Goal: Task Accomplishment & Management: Manage account settings

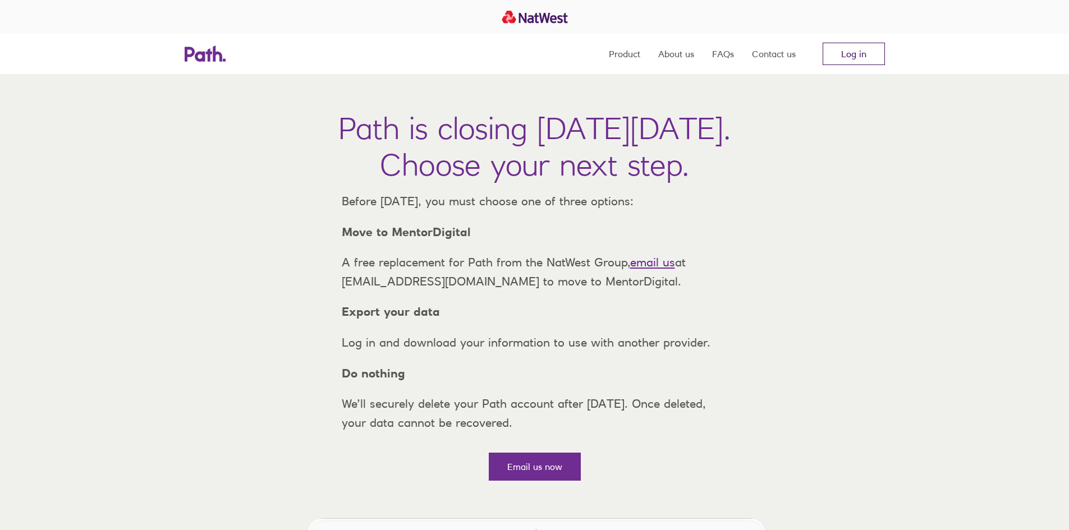
click at [862, 51] on link "Log in" at bounding box center [853, 54] width 62 height 22
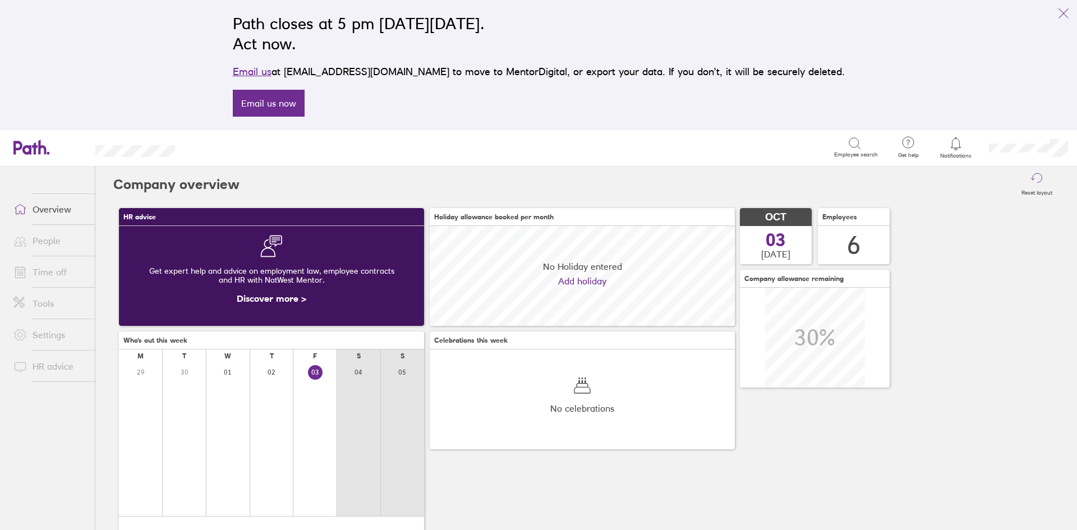
scroll to position [100, 305]
click at [35, 275] on link "Time off" at bounding box center [49, 272] width 90 height 22
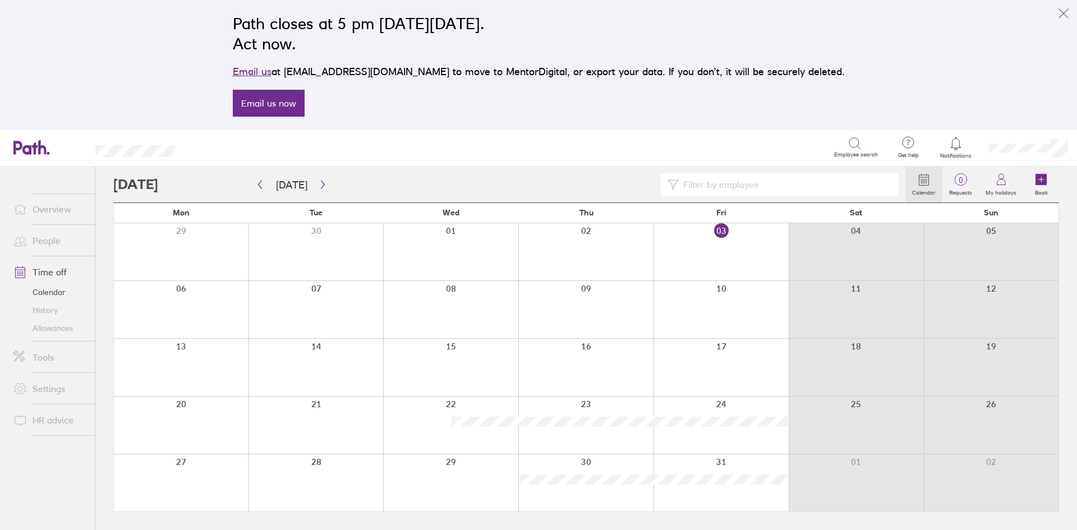
click at [187, 292] on div at bounding box center [181, 309] width 135 height 57
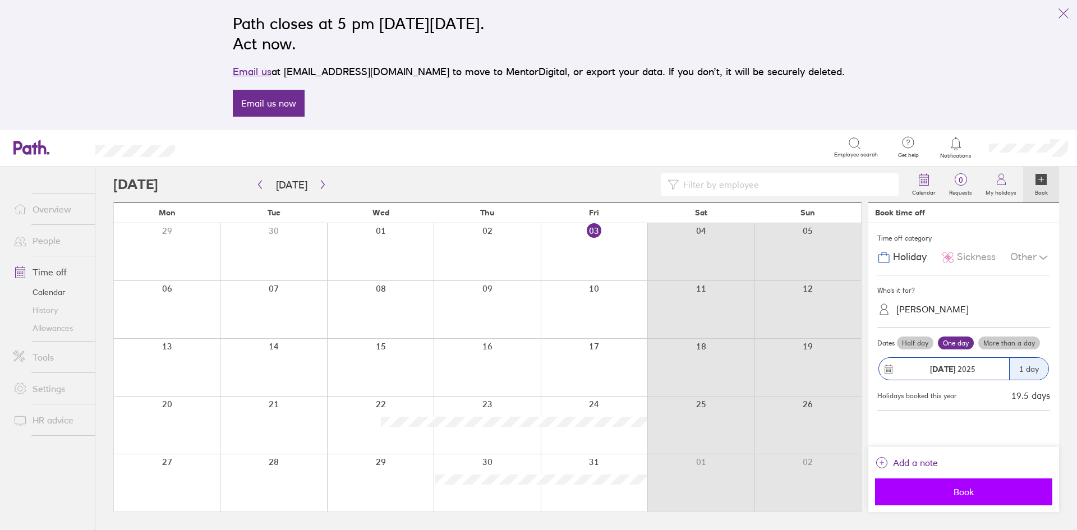
click at [964, 492] on span "Book" at bounding box center [964, 492] width 162 height 10
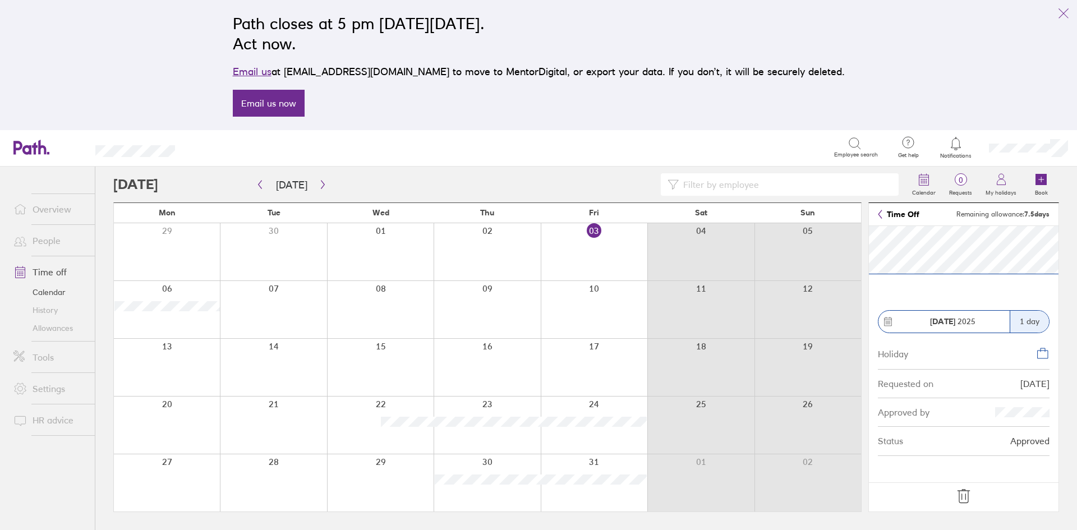
click at [965, 496] on icon at bounding box center [964, 496] width 18 height 18
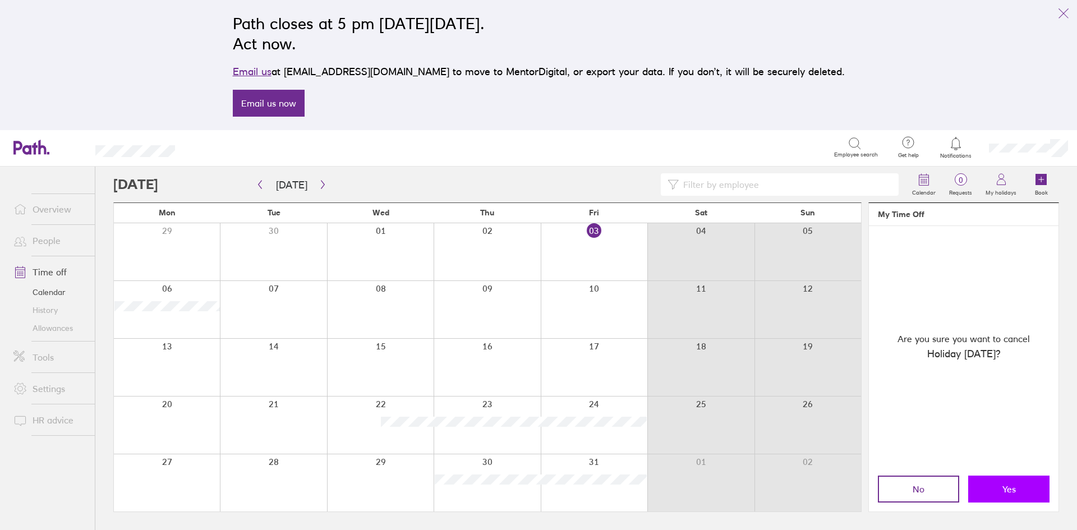
click at [993, 489] on button "Yes" at bounding box center [1008, 489] width 81 height 27
